Goal: Information Seeking & Learning: Compare options

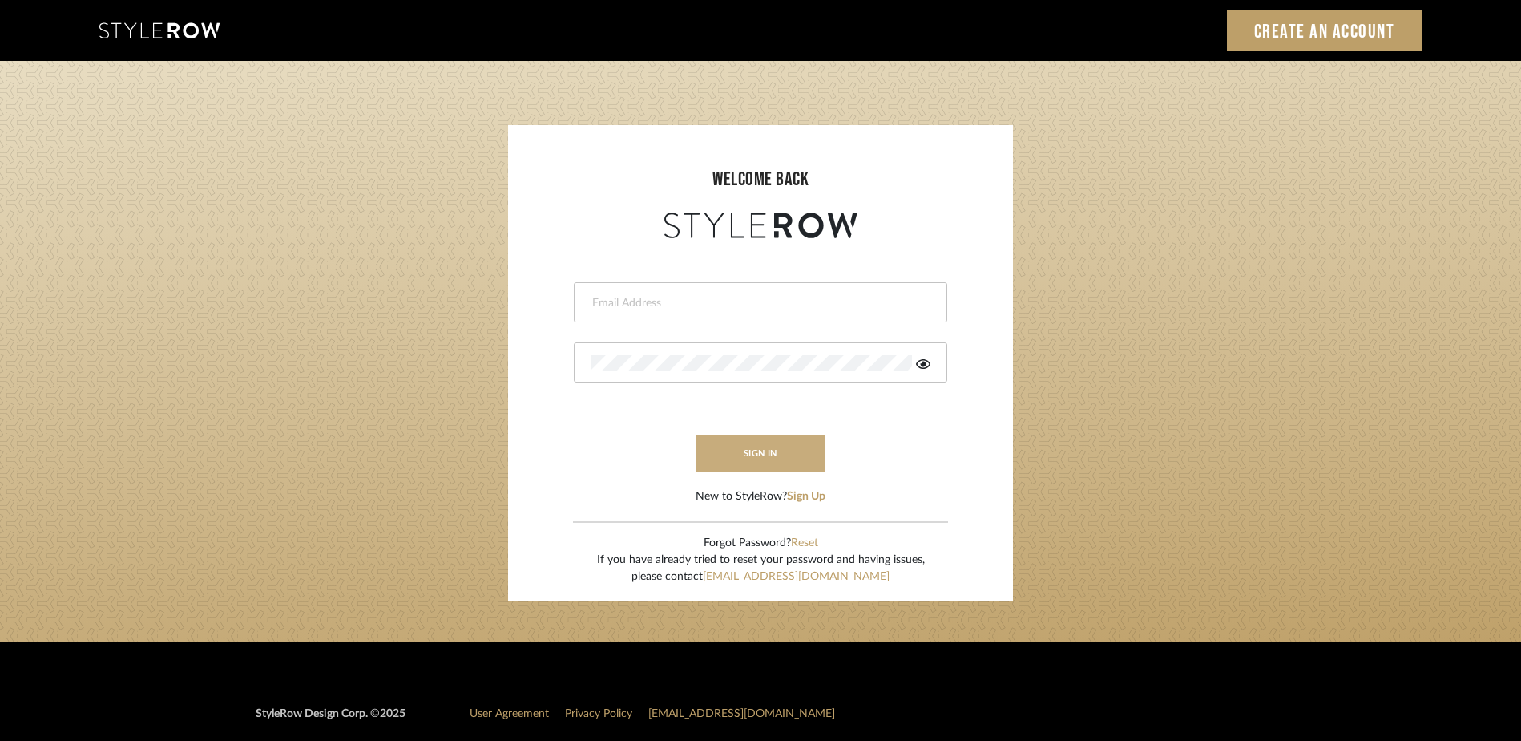
type input "katy@klointeriors.com"
click at [762, 458] on button "sign in" at bounding box center [761, 453] width 128 height 38
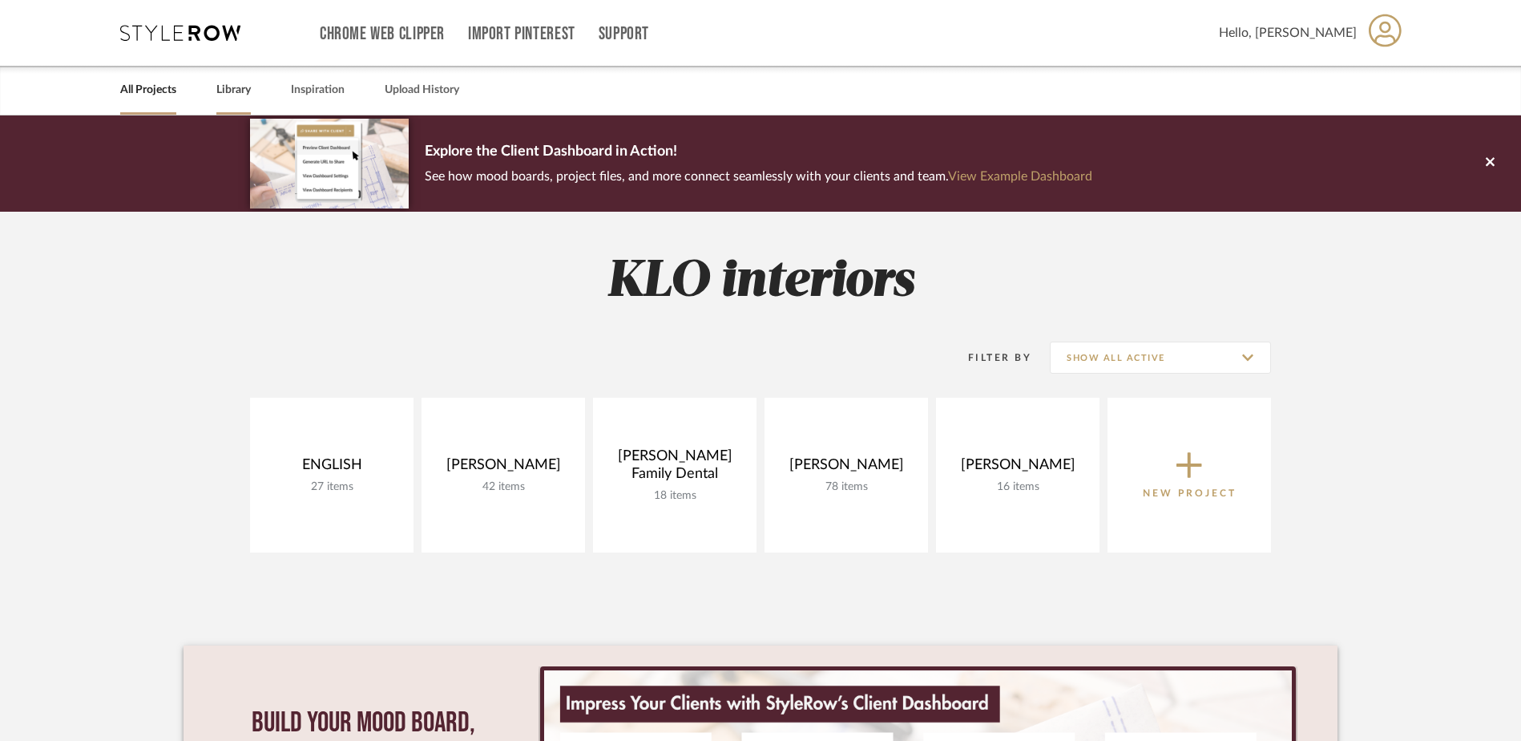
click at [238, 91] on link "Library" at bounding box center [233, 90] width 34 height 22
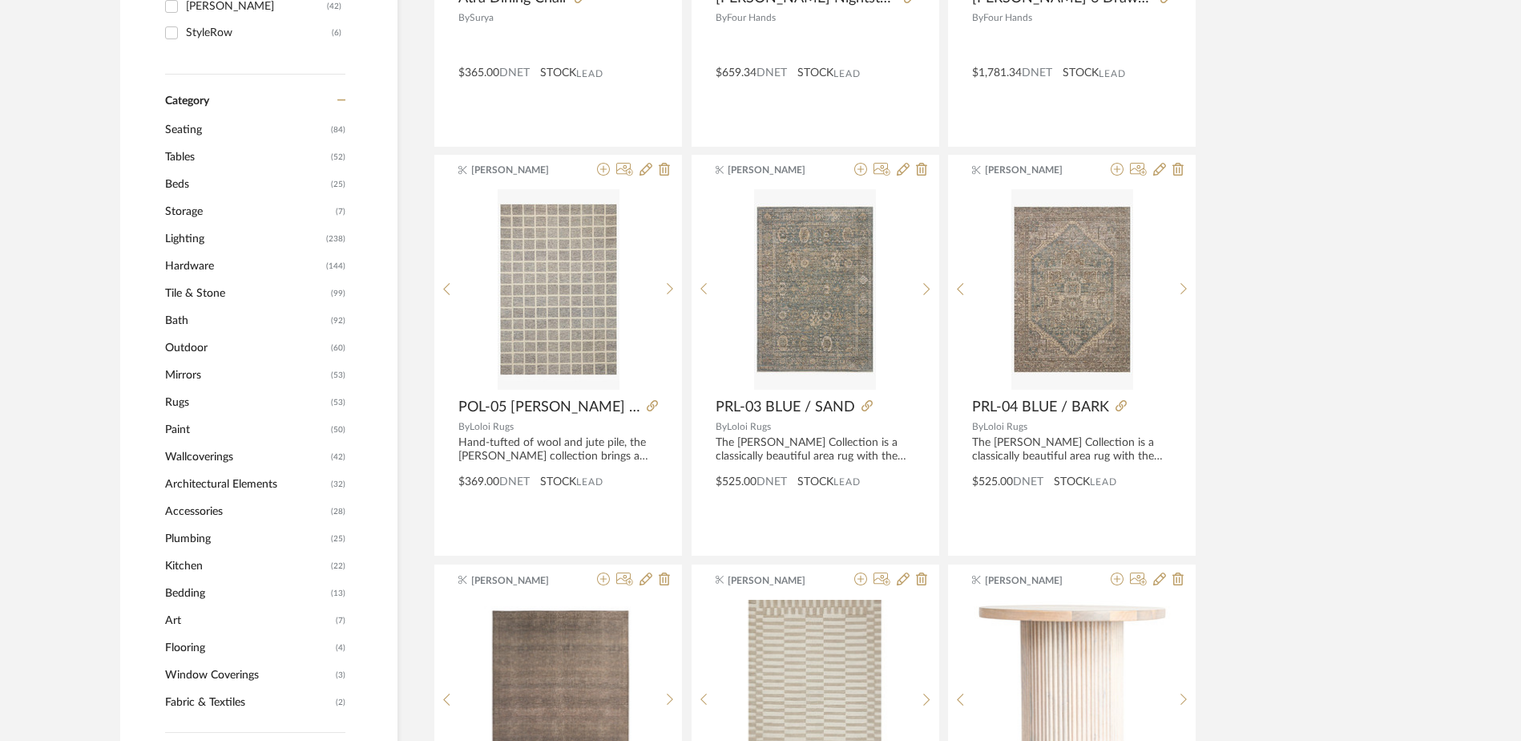
scroll to position [641, 0]
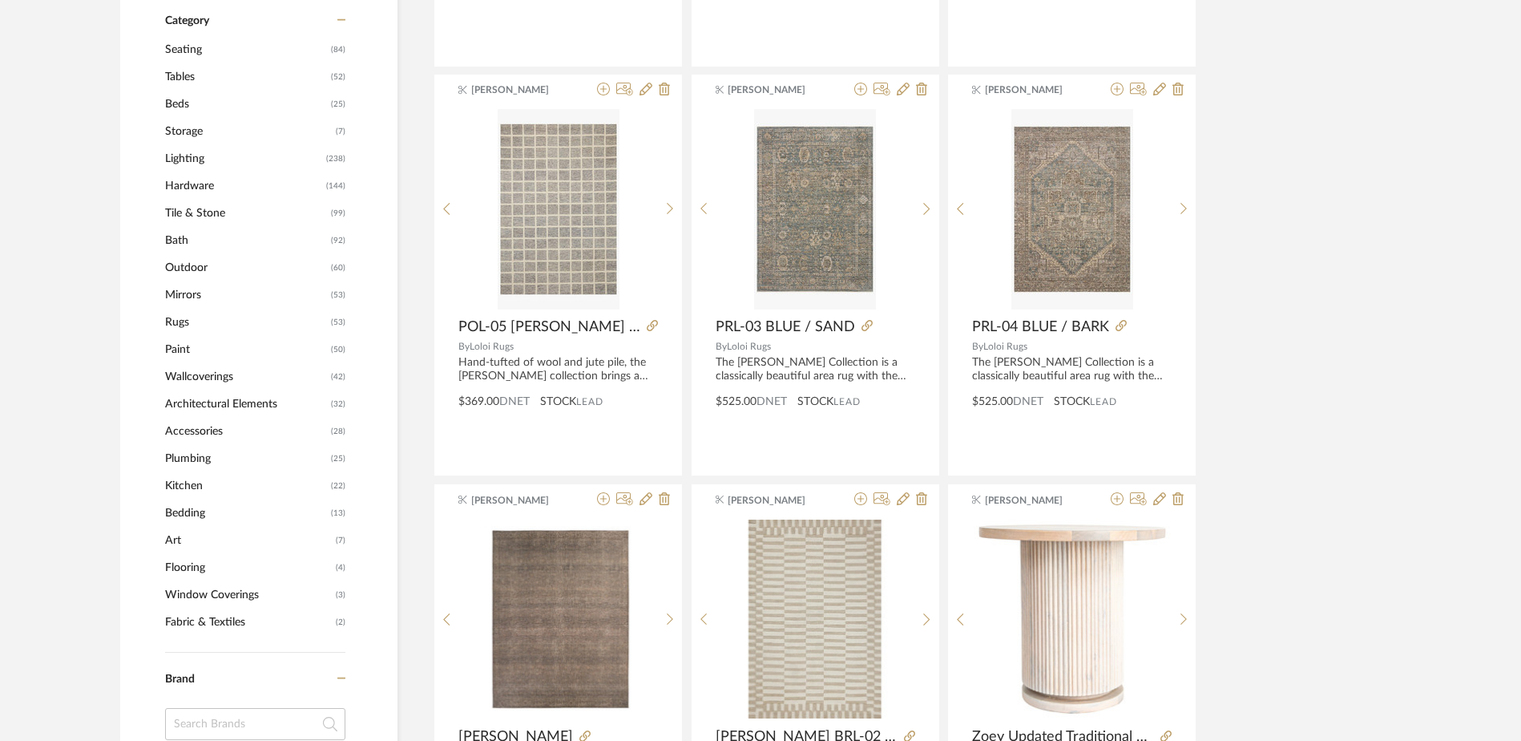
click at [189, 293] on span "Mirrors" at bounding box center [246, 294] width 162 height 27
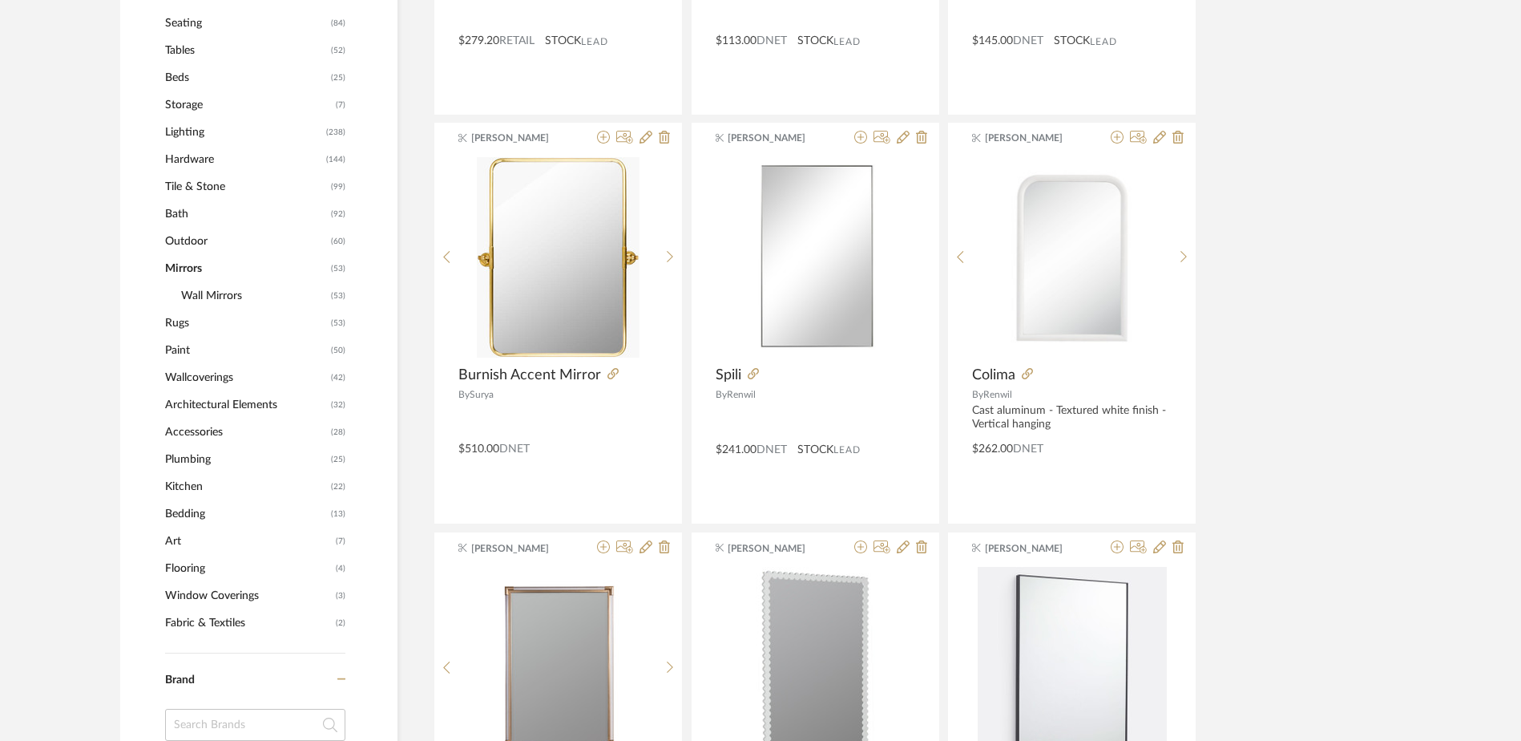
scroll to position [639, 0]
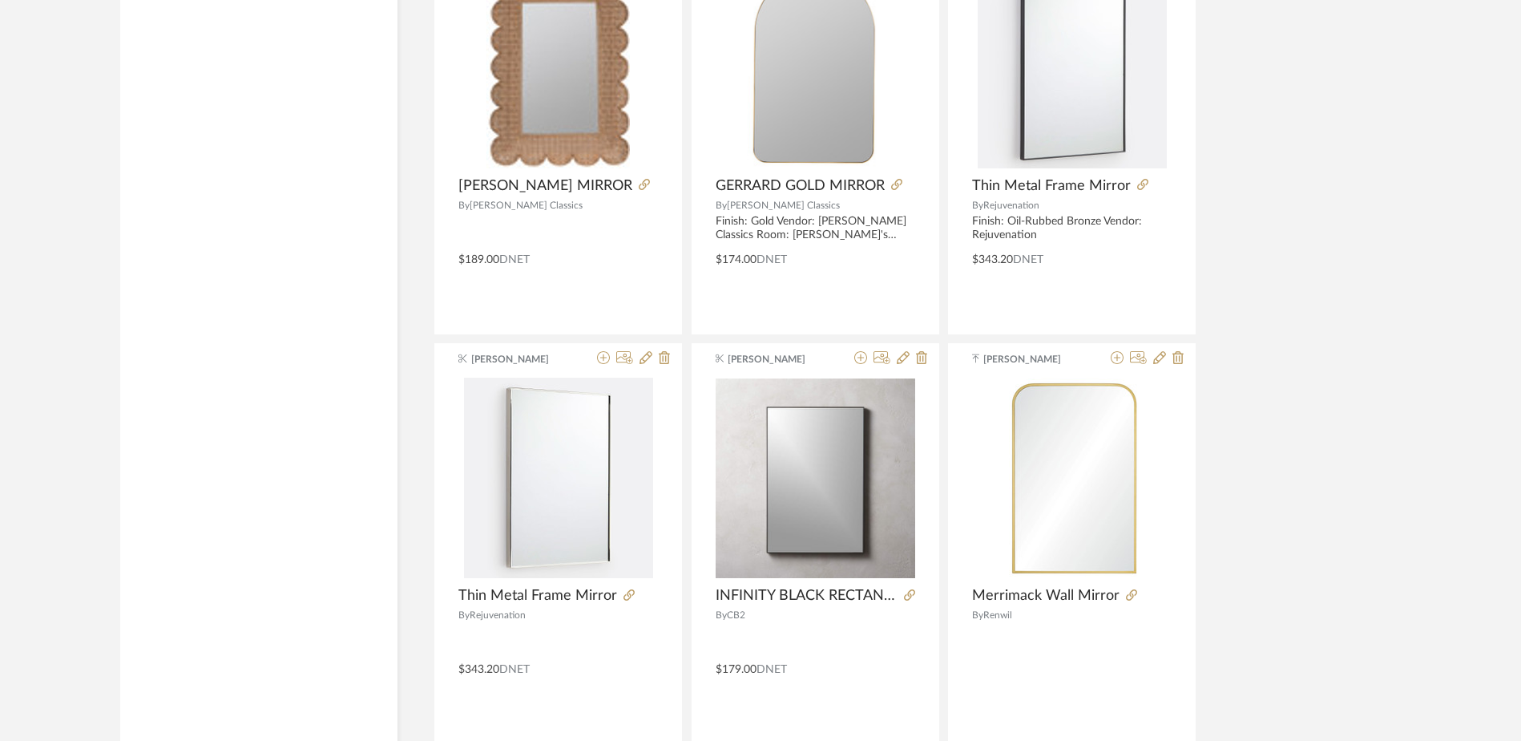
scroll to position [2402, 0]
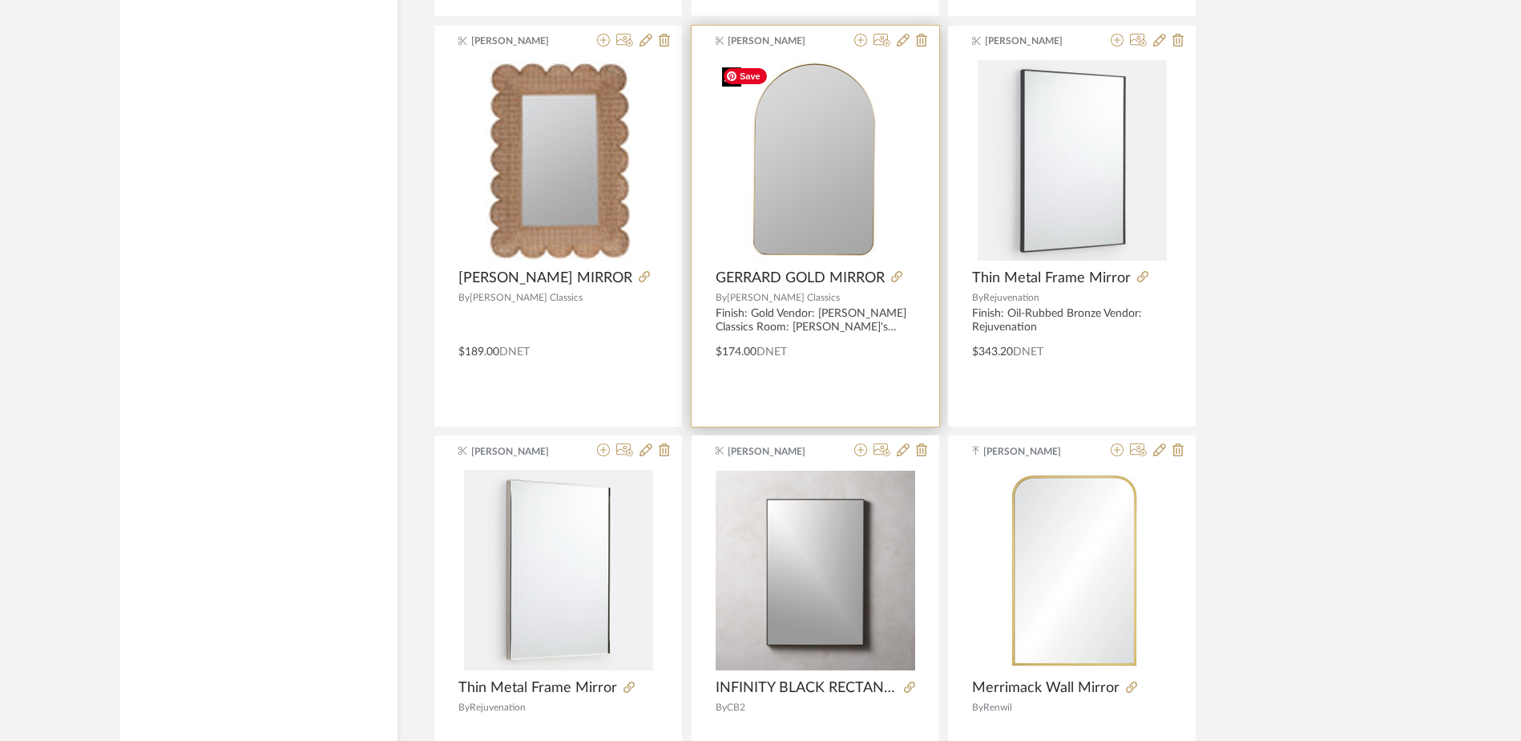
click at [832, 207] on div at bounding box center [816, 160] width 200 height 200
click at [789, 273] on span "GERRARD GOLD MIRROR" at bounding box center [800, 278] width 169 height 18
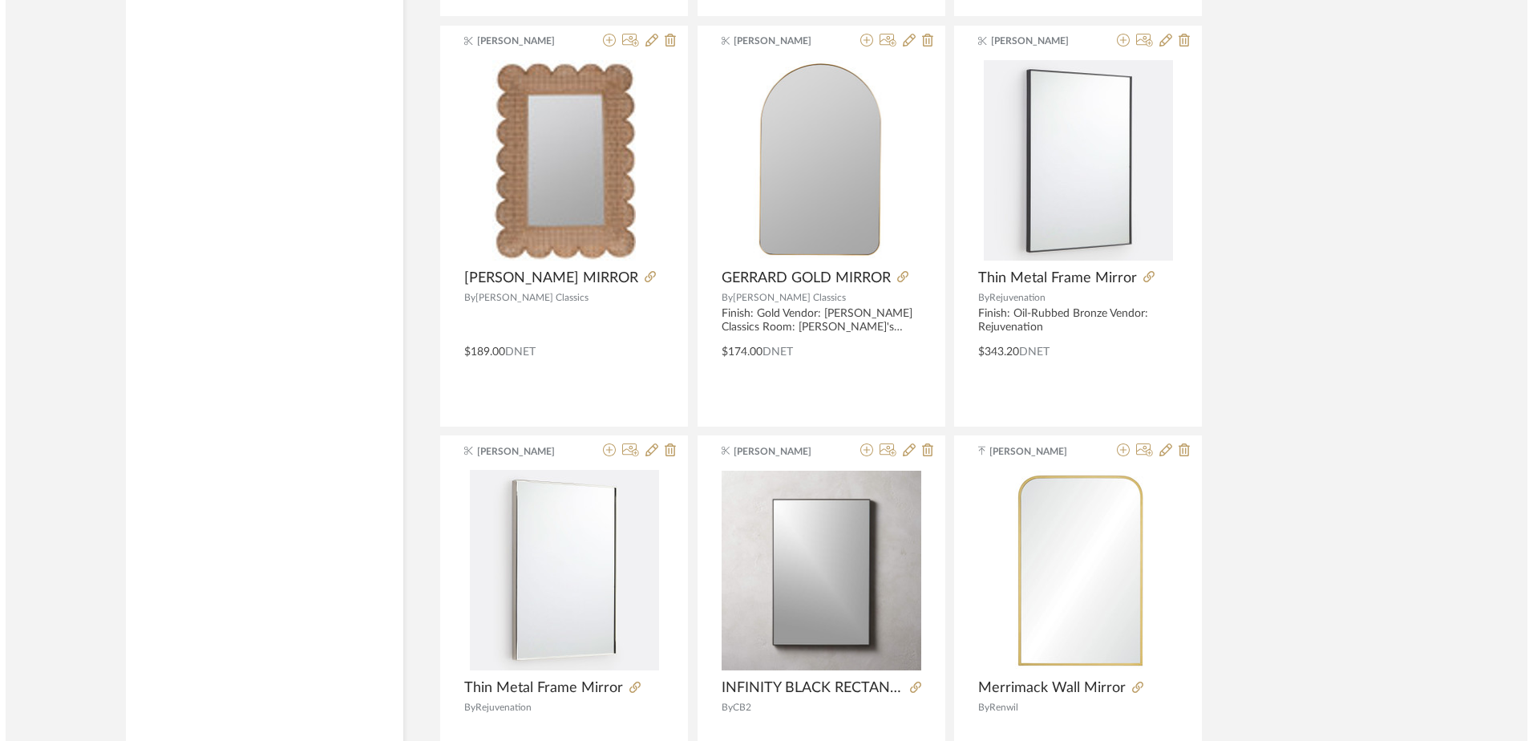
scroll to position [0, 0]
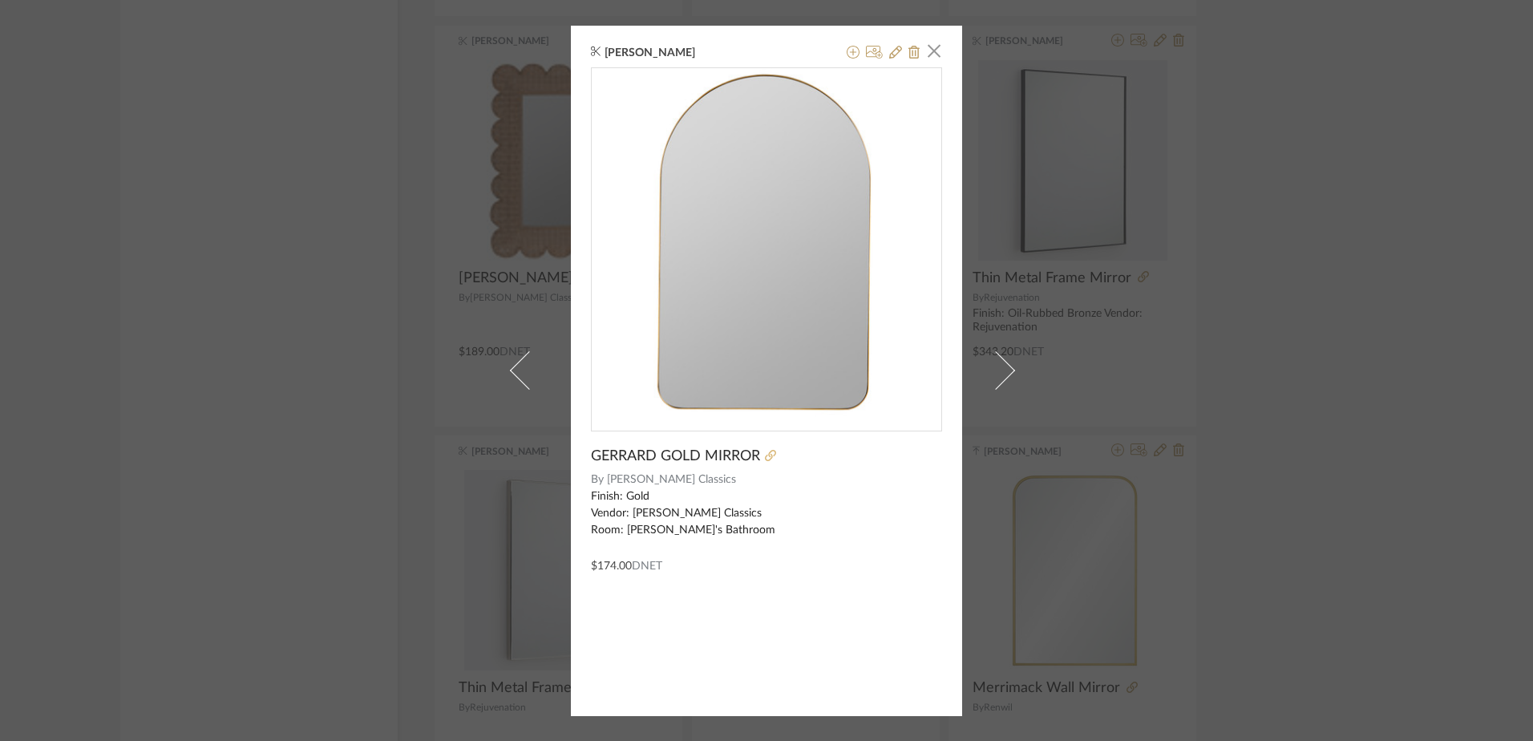
click at [768, 455] on icon at bounding box center [770, 455] width 11 height 11
click at [927, 46] on span "button" at bounding box center [934, 51] width 32 height 32
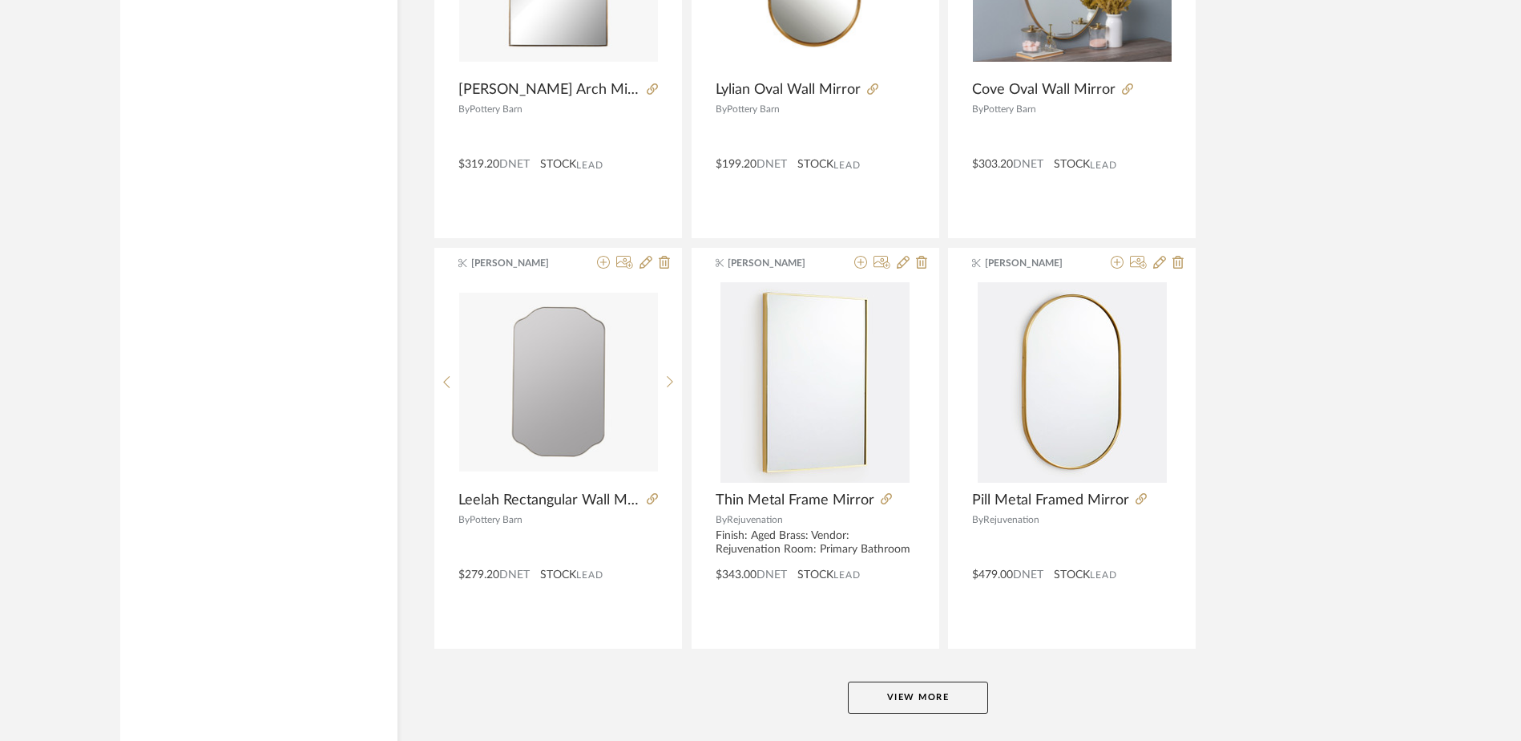
scroll to position [4719, 0]
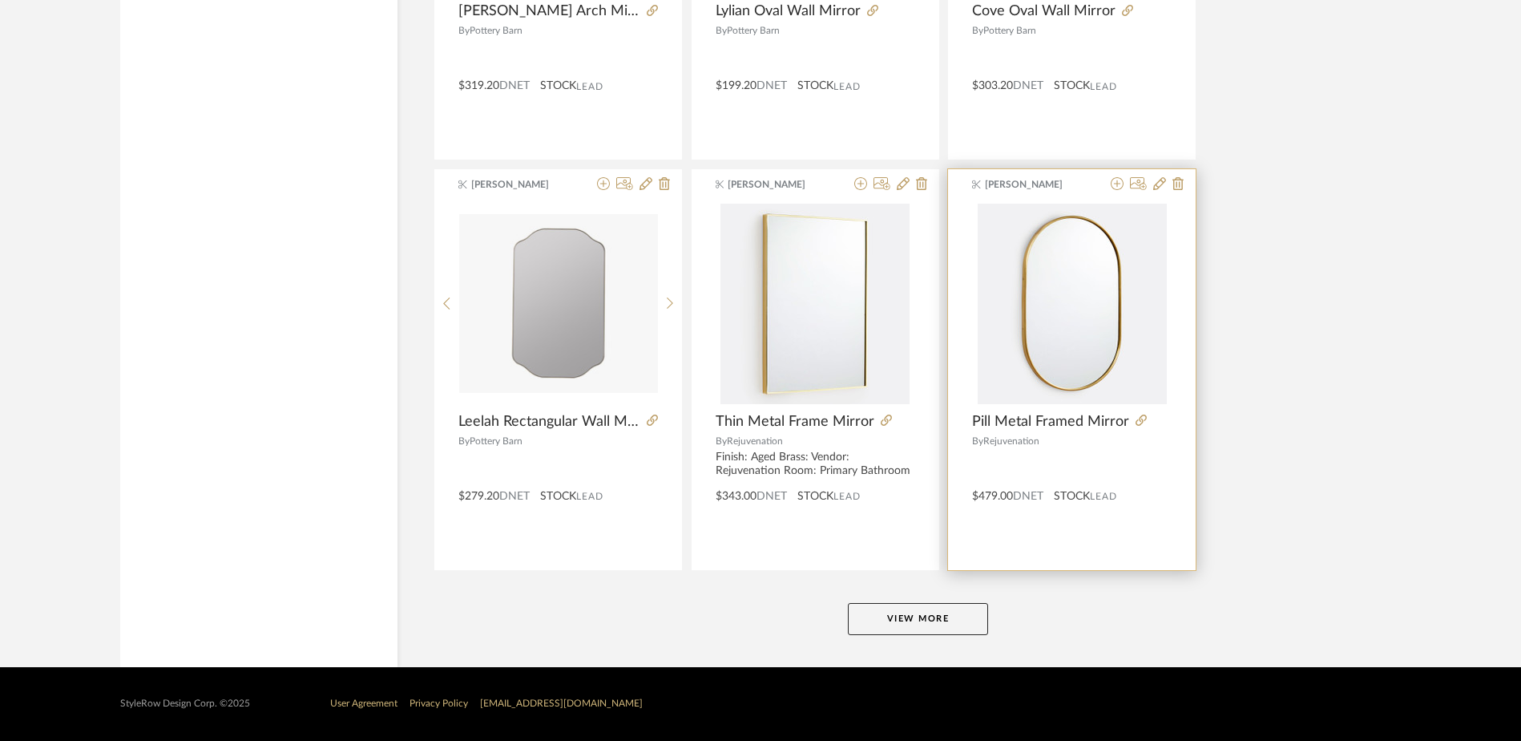
click at [1048, 418] on span "Pill Metal Framed Mirror" at bounding box center [1050, 422] width 157 height 18
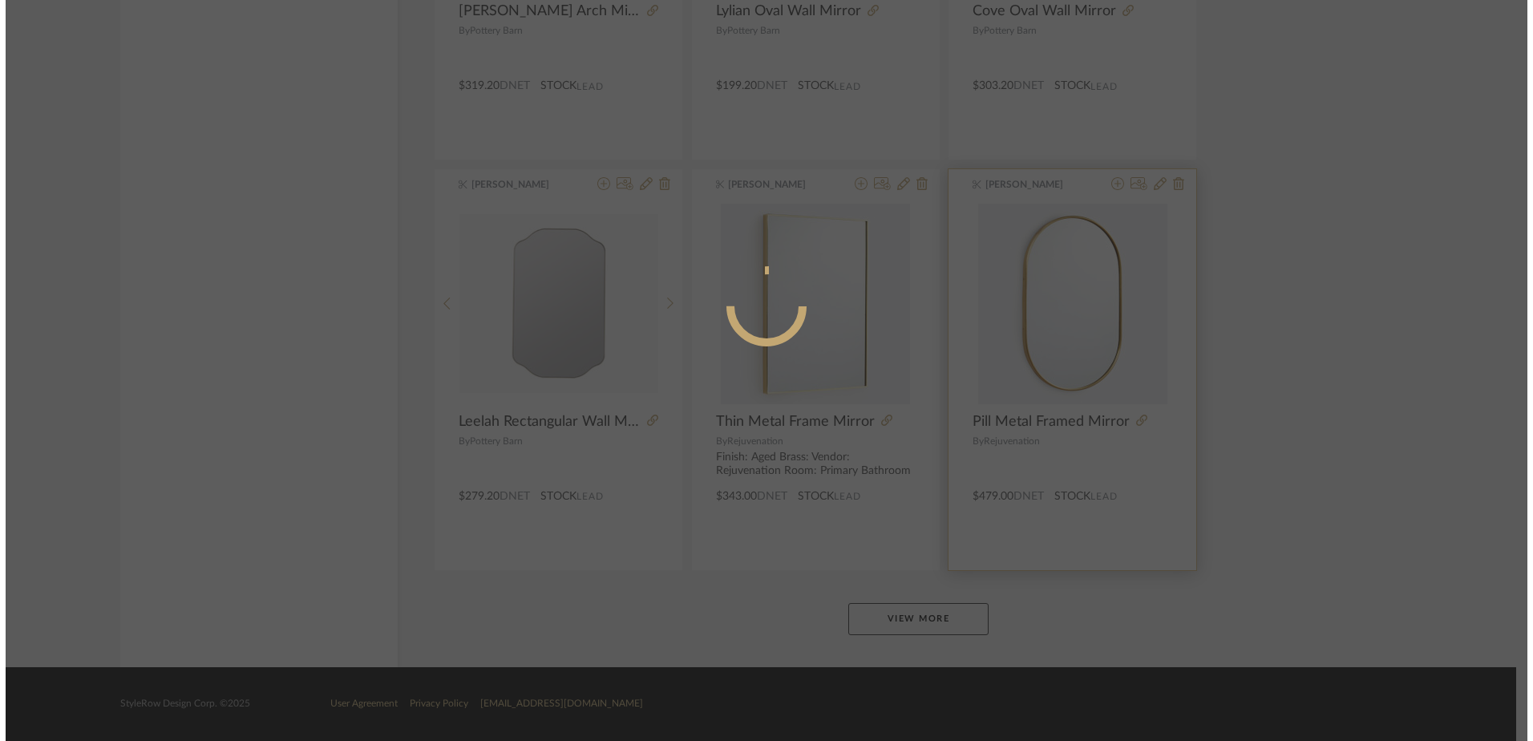
scroll to position [0, 0]
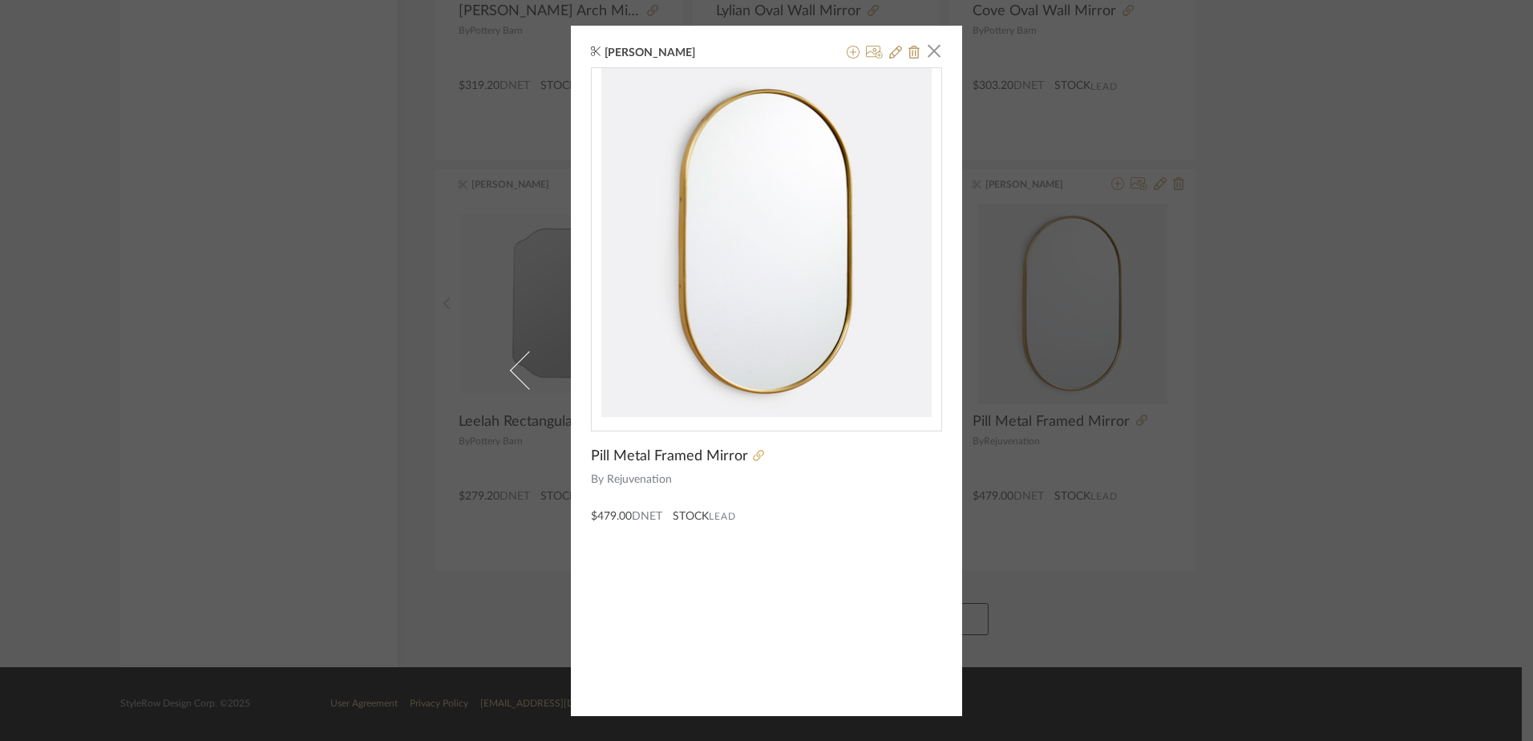
click at [753, 457] on icon at bounding box center [758, 455] width 11 height 11
